Goal: Information Seeking & Learning: Learn about a topic

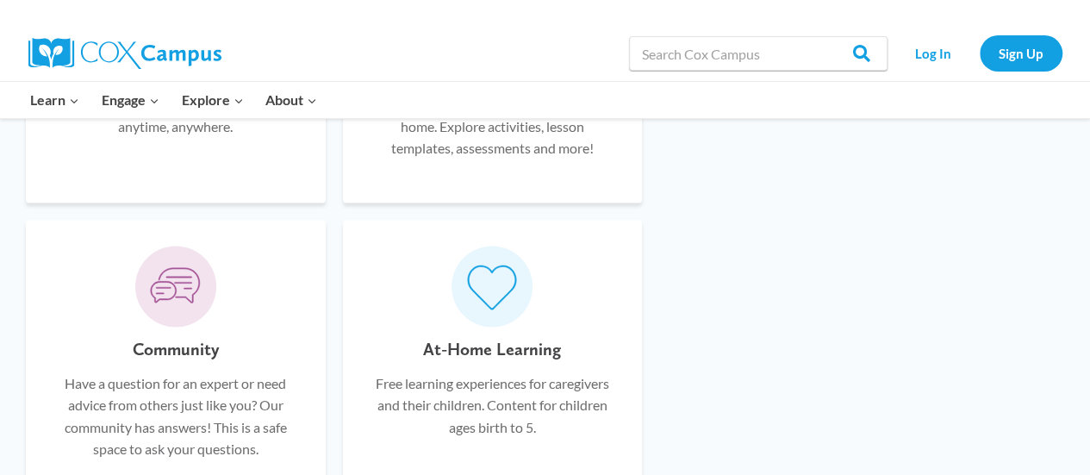
scroll to position [1266, 0]
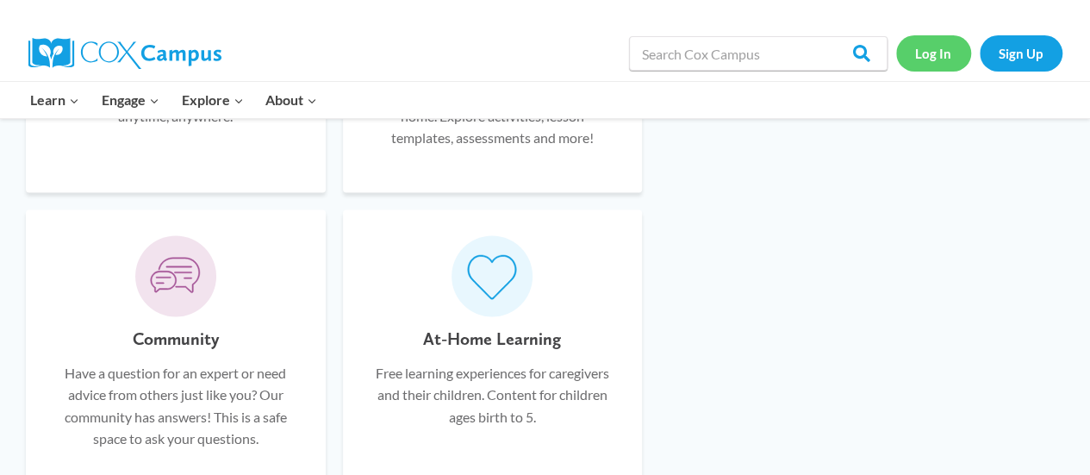
click at [932, 59] on link "Log In" at bounding box center [933, 52] width 75 height 35
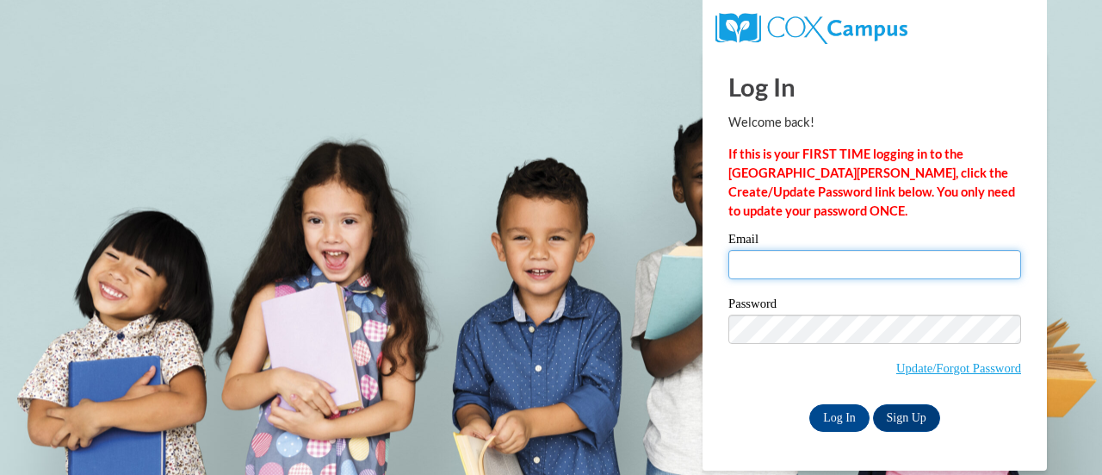
click at [824, 269] on input "Email" at bounding box center [875, 264] width 293 height 29
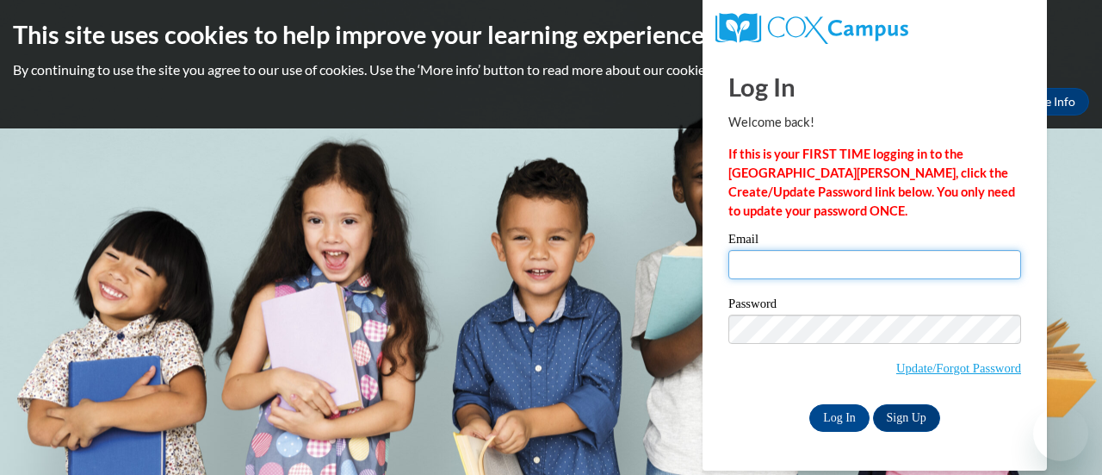
type input "mcfarland.kristian@gmail.com"
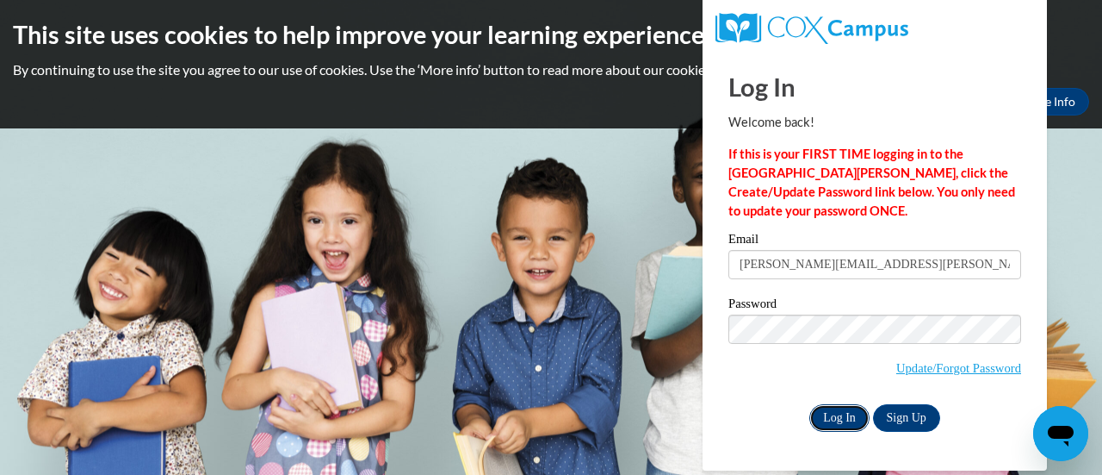
click at [830, 416] on input "Log In" at bounding box center [840, 418] width 60 height 28
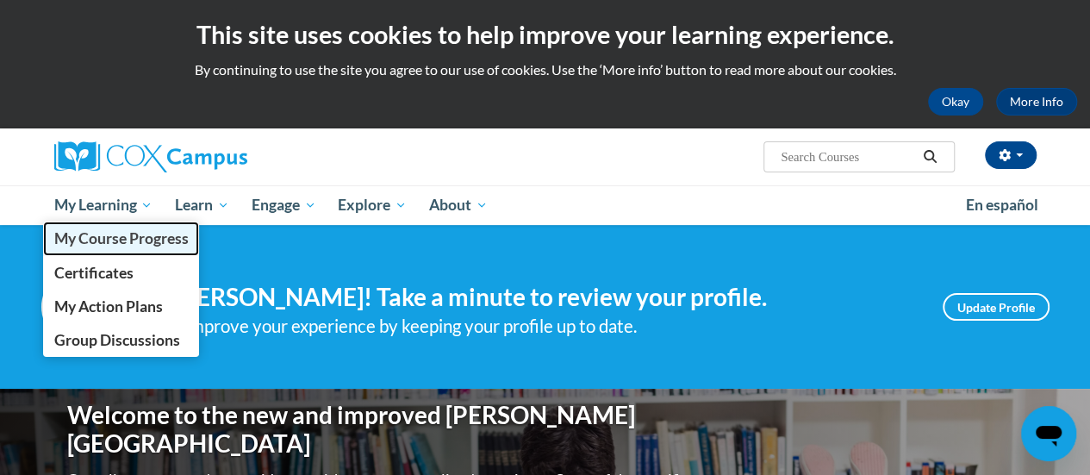
click at [111, 231] on span "My Course Progress" at bounding box center [120, 238] width 134 height 18
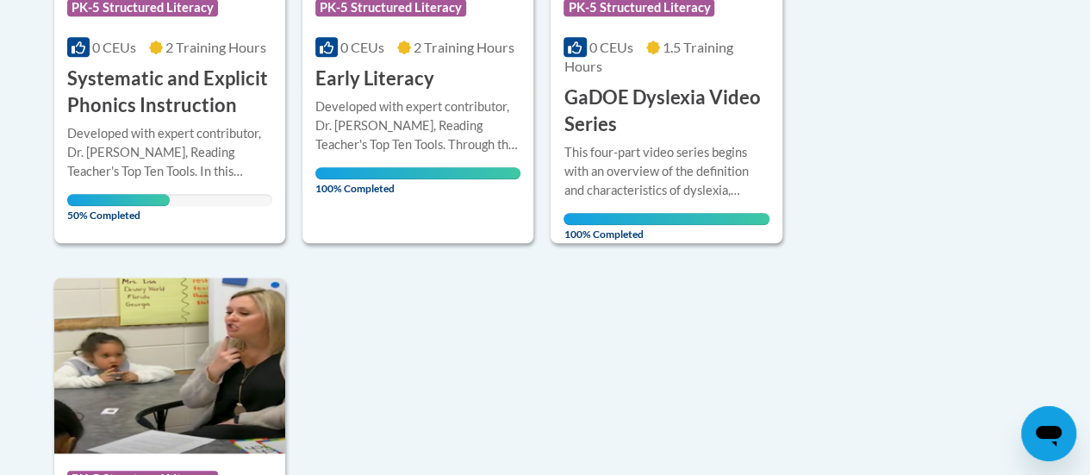
scroll to position [635, 0]
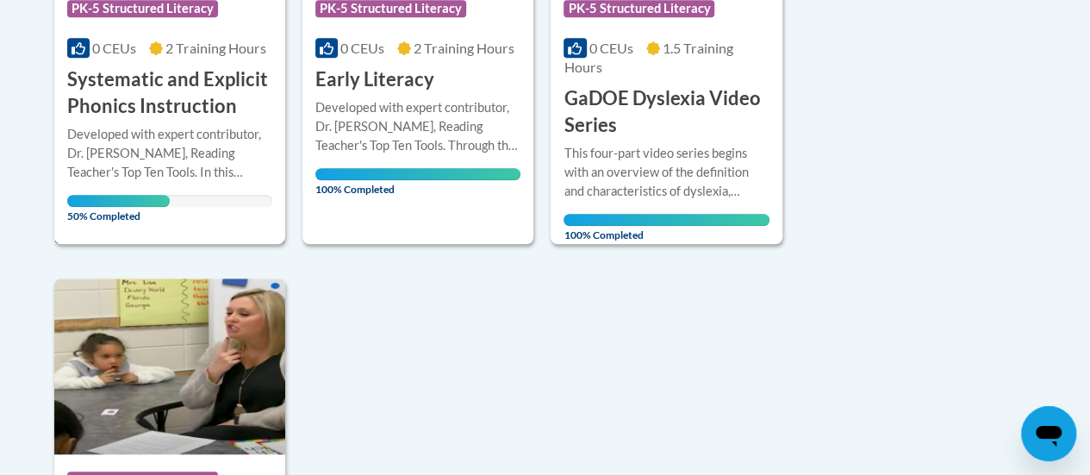
click at [152, 143] on div "Developed with expert contributor, Dr. [PERSON_NAME], Reading Teacher's Top Ten…" at bounding box center [169, 153] width 205 height 57
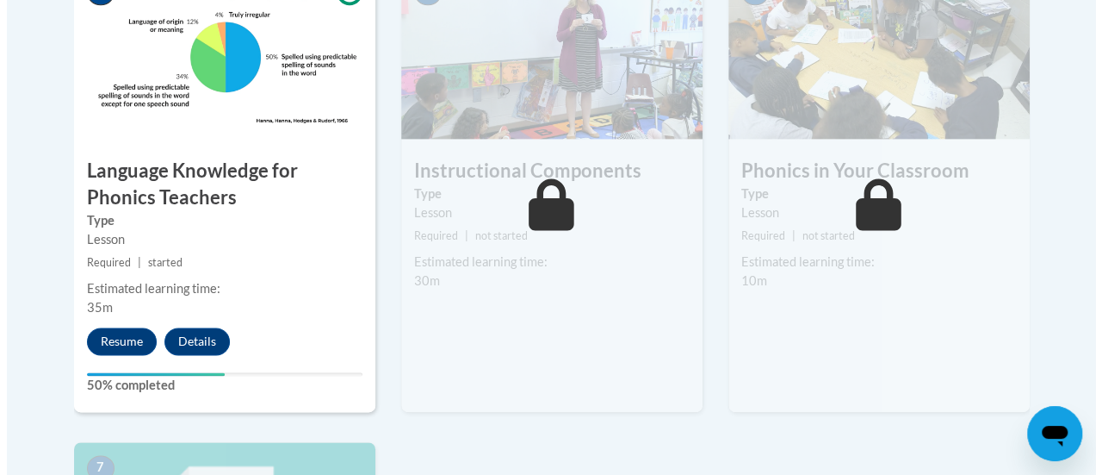
scroll to position [1106, 0]
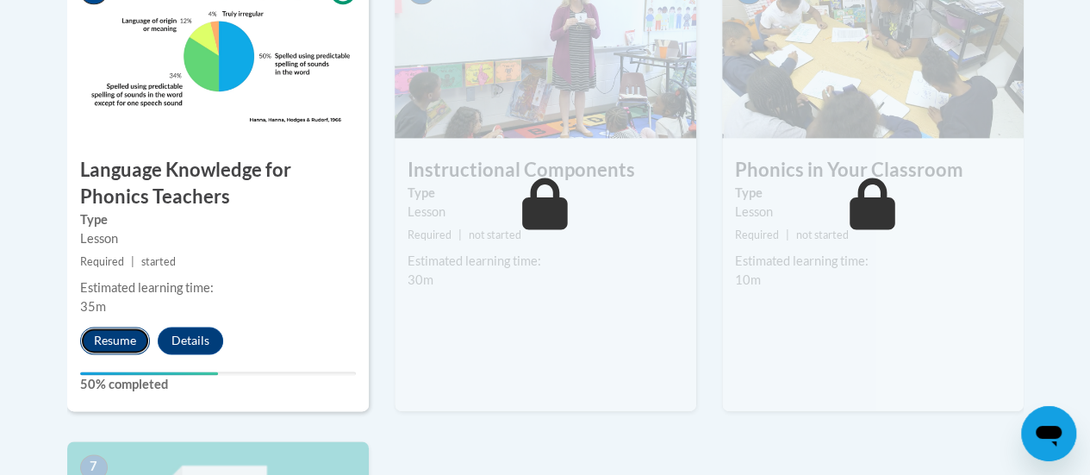
click at [114, 333] on button "Resume" at bounding box center [115, 340] width 70 height 28
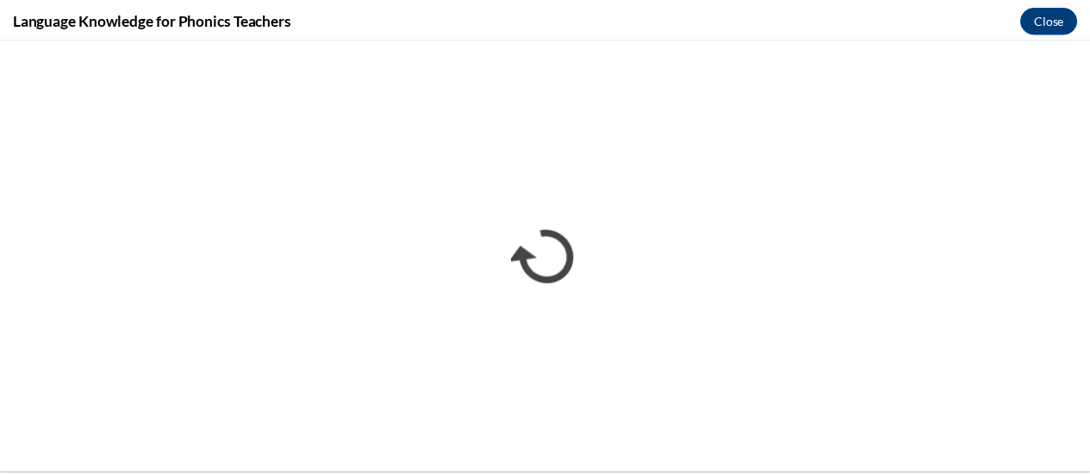
scroll to position [0, 0]
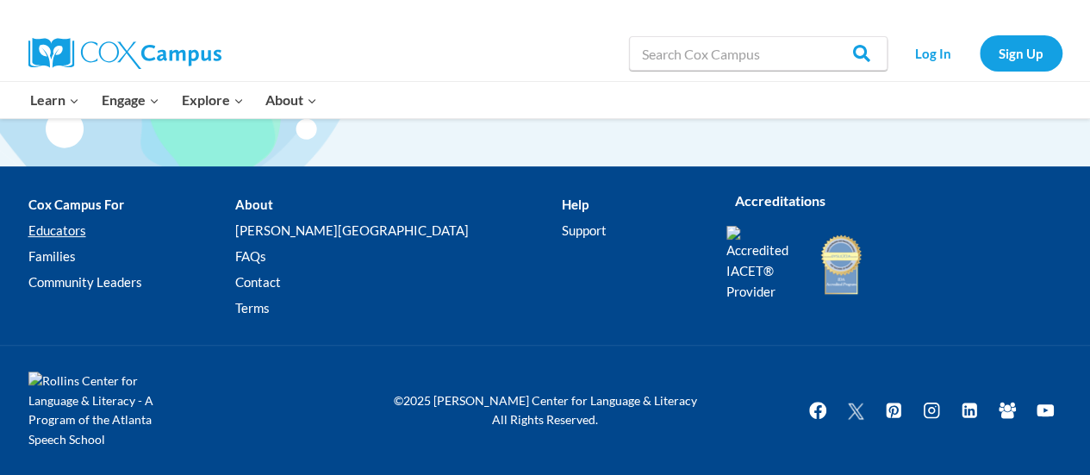
scroll to position [3425, 0]
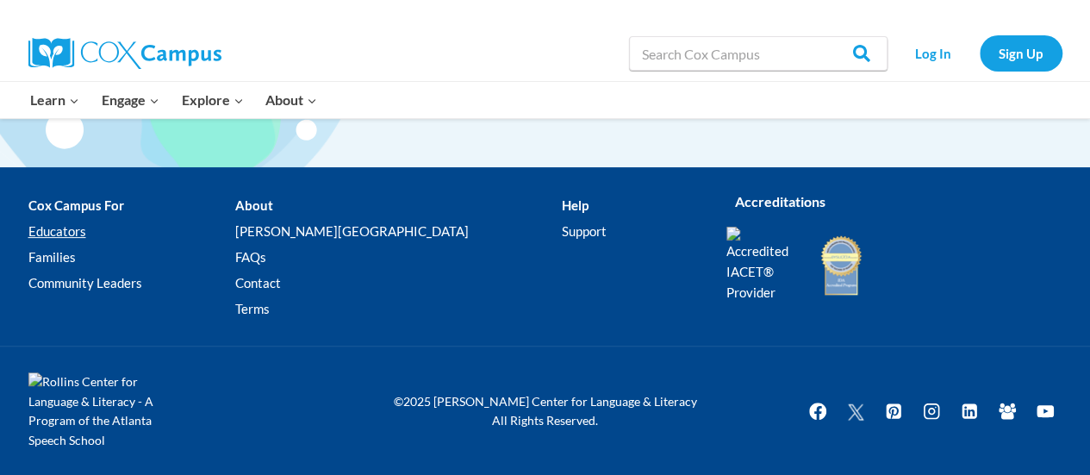
click at [64, 234] on link "Educators" at bounding box center [131, 232] width 207 height 26
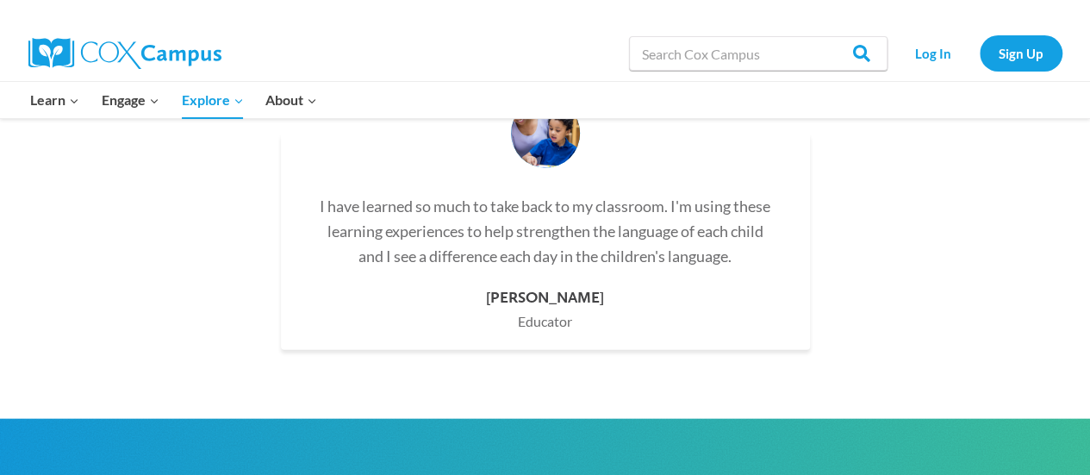
scroll to position [5535, 0]
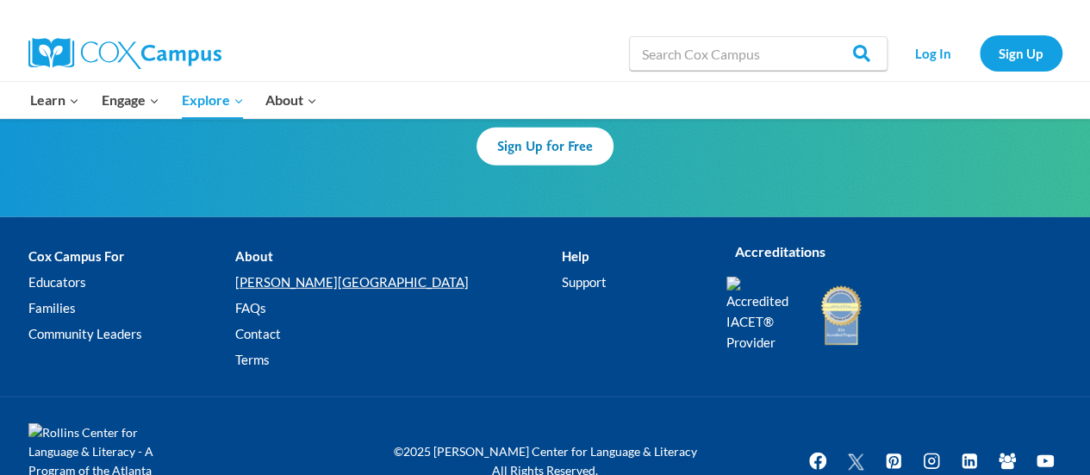
click at [337, 269] on link "[PERSON_NAME][GEOGRAPHIC_DATA]" at bounding box center [398, 282] width 326 height 26
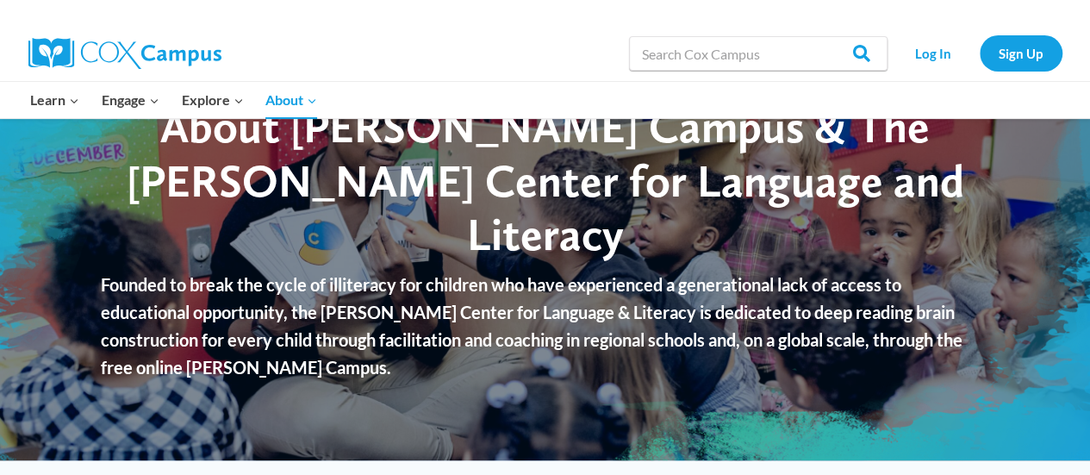
scroll to position [31, 0]
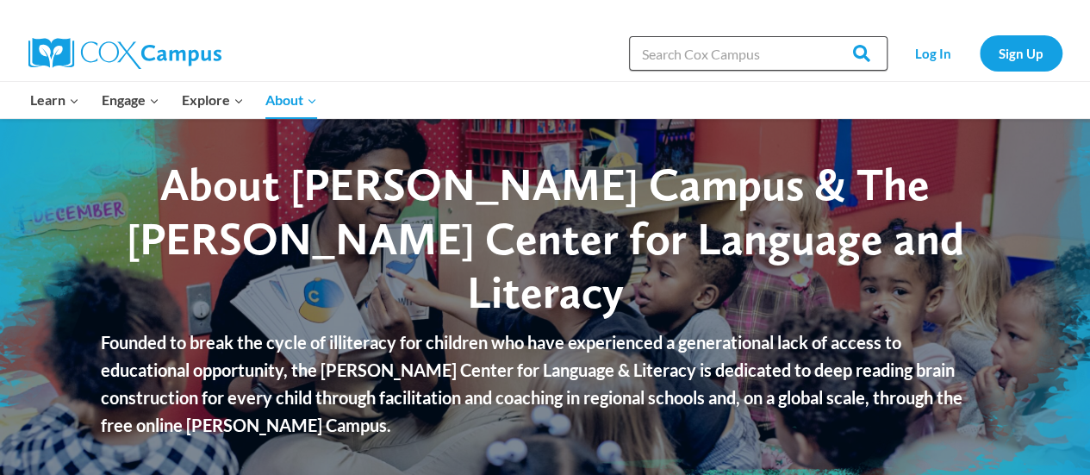
click at [761, 59] on input "Search in [URL][DOMAIN_NAME]" at bounding box center [758, 53] width 258 height 34
type input "careers"
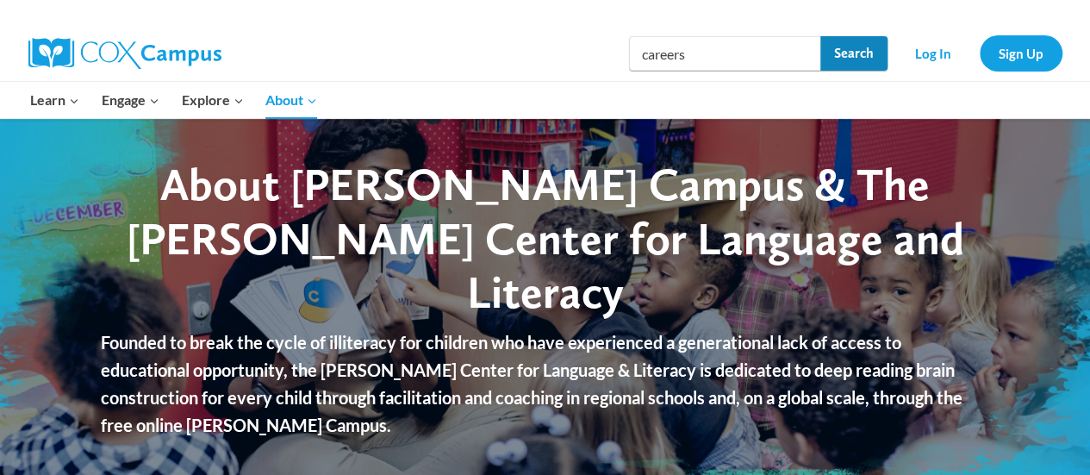
click at [860, 45] on input "Search" at bounding box center [853, 53] width 67 height 34
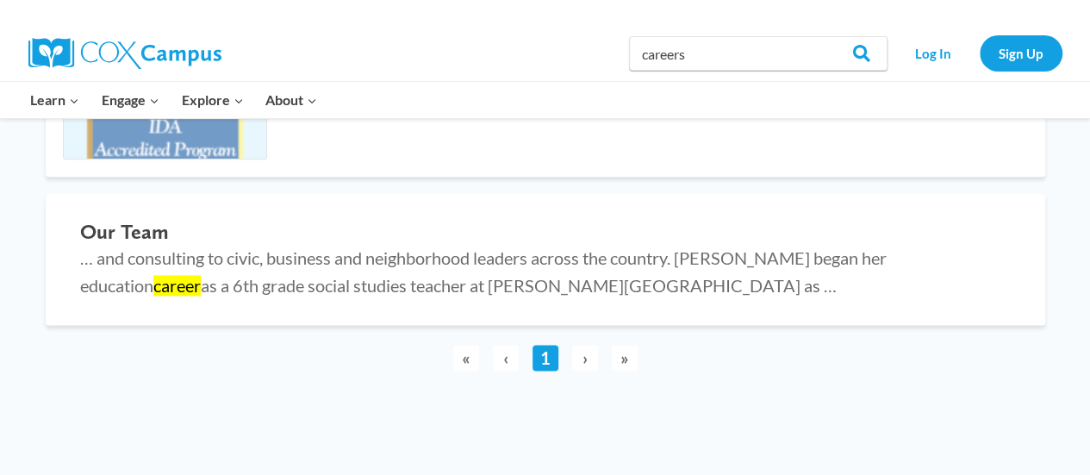
scroll to position [956, 0]
click at [706, 56] on input "careers" at bounding box center [758, 53] width 258 height 34
type input "c"
type input "jobs"
click at [861, 50] on input "Search" at bounding box center [853, 53] width 67 height 34
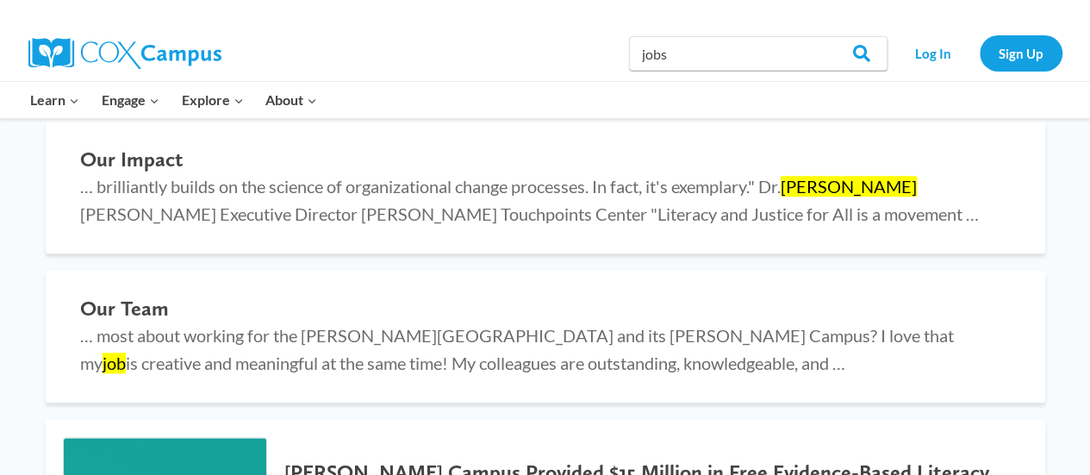
scroll to position [729, 0]
click at [400, 328] on span "… most about working for the [PERSON_NAME][GEOGRAPHIC_DATA] and its [PERSON_NAM…" at bounding box center [516, 350] width 873 height 48
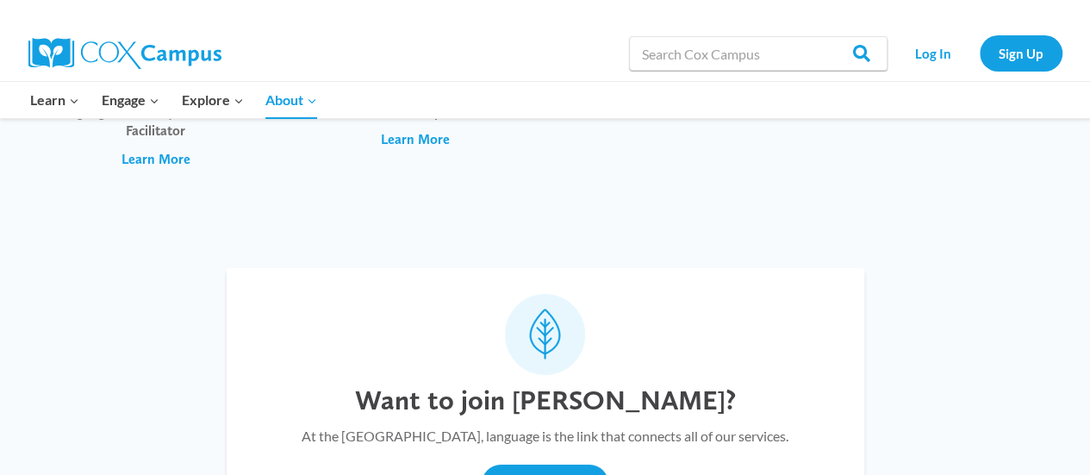
scroll to position [6292, 0]
click at [546, 463] on button "Apply Today!" at bounding box center [544, 482] width 127 height 38
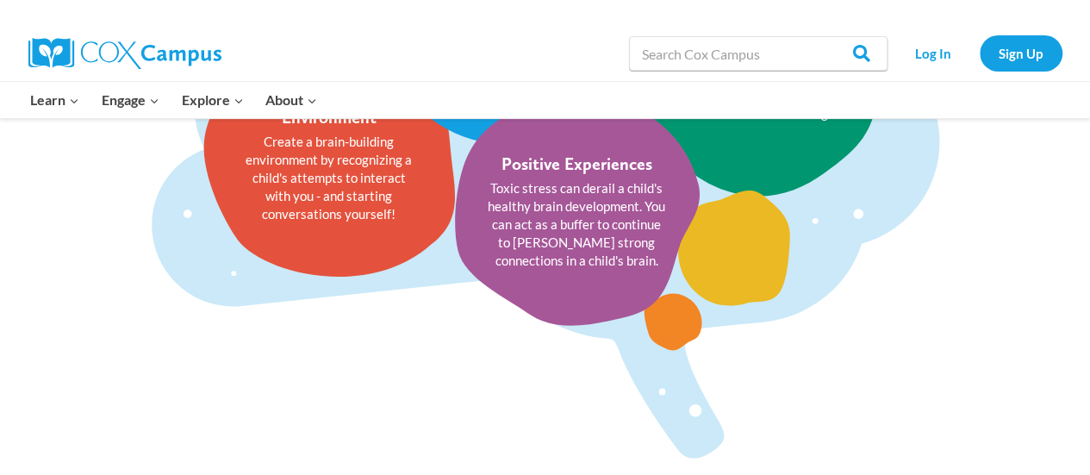
scroll to position [2287, 0]
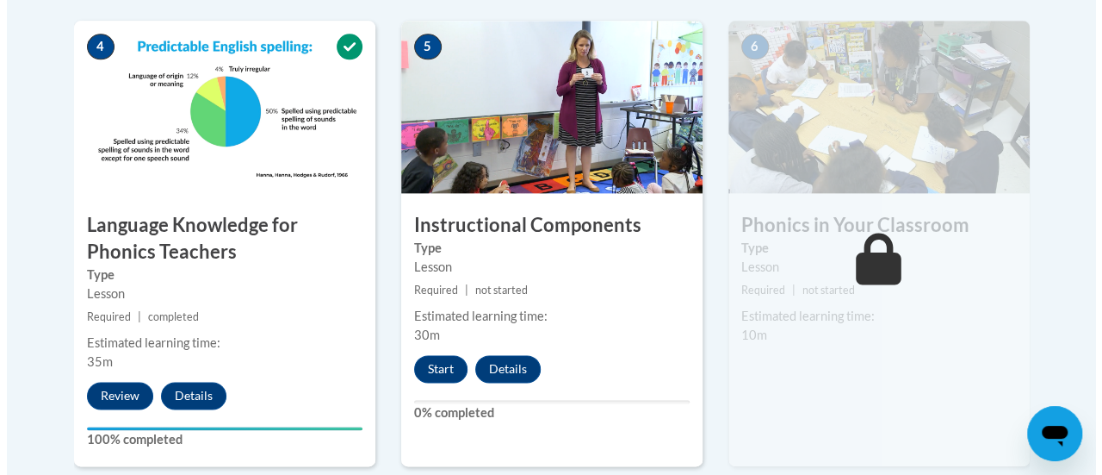
scroll to position [1053, 0]
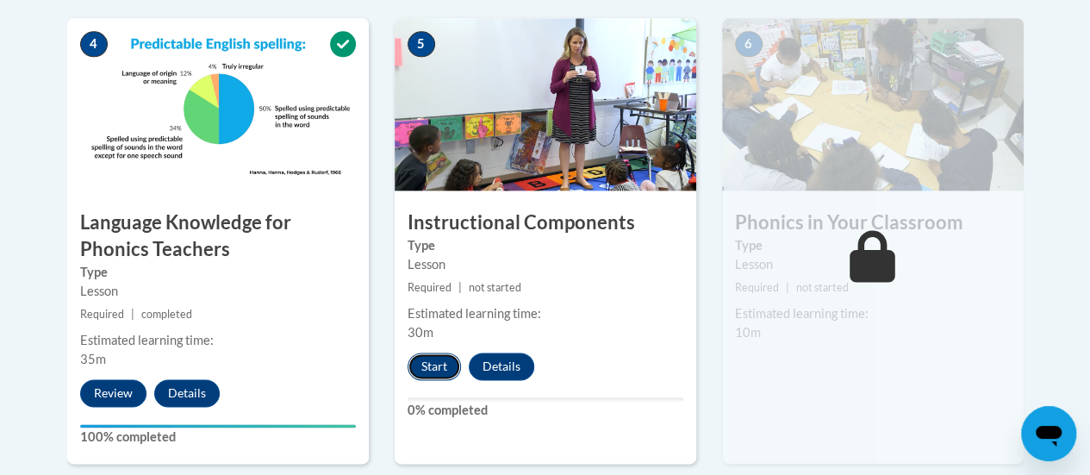
click at [429, 362] on button "Start" at bounding box center [433, 366] width 53 height 28
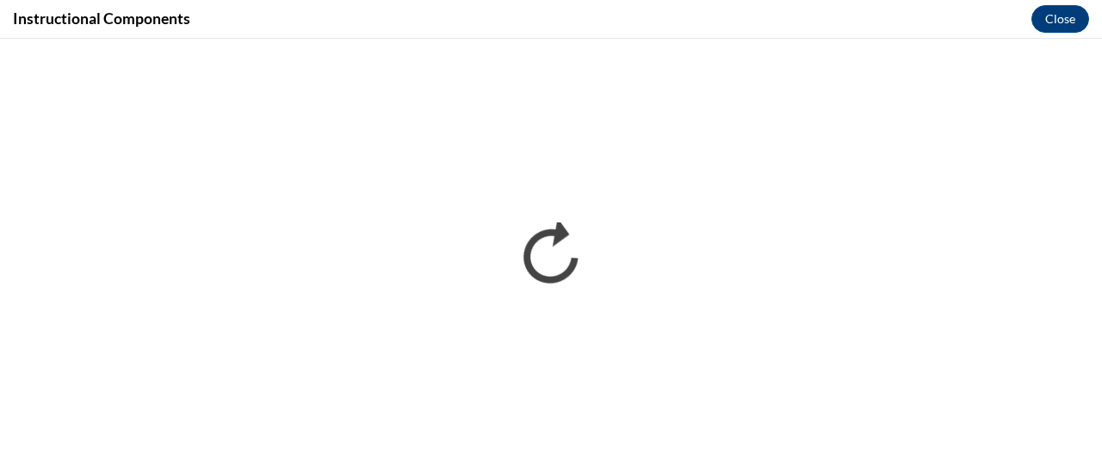
scroll to position [0, 0]
